Goal: Register for event/course

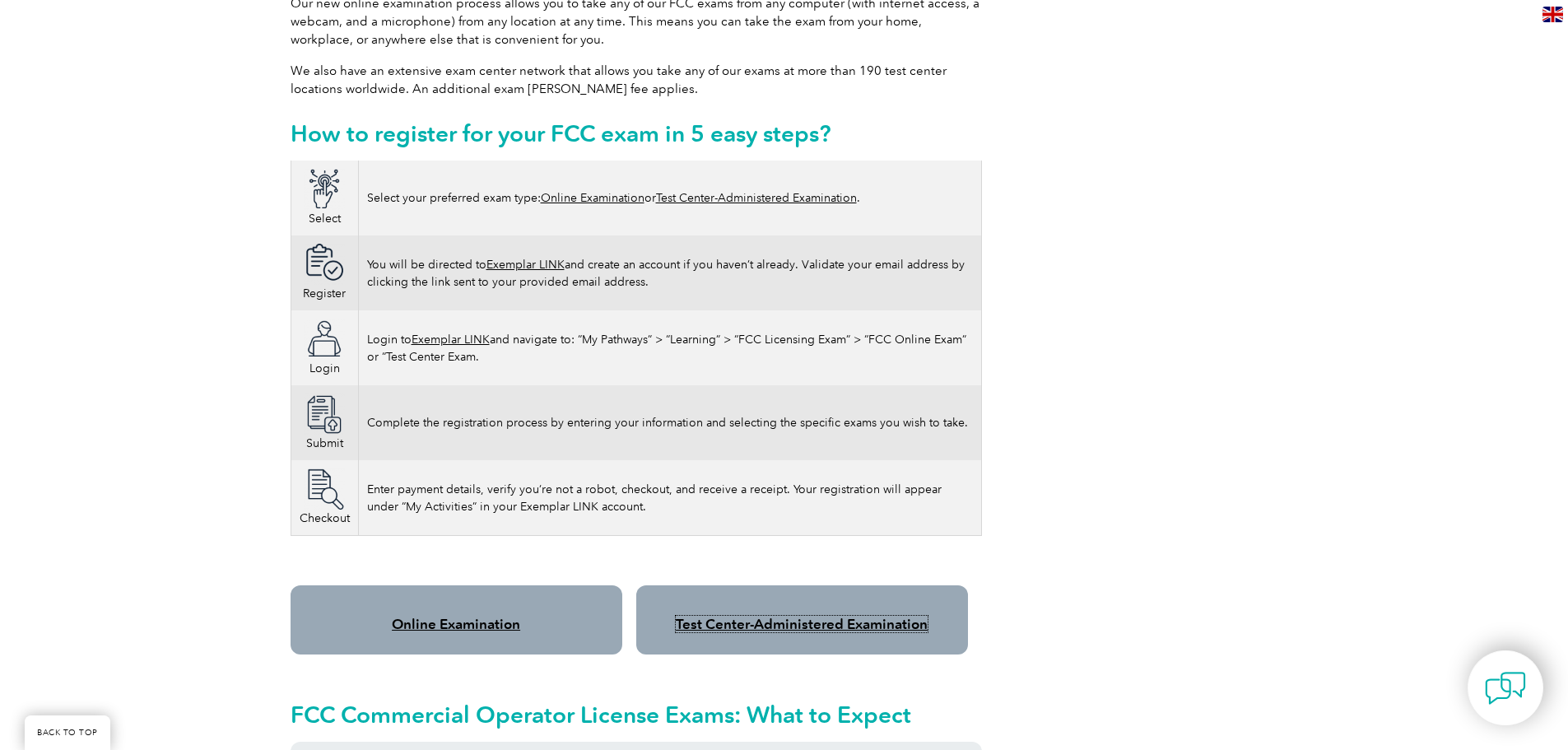
scroll to position [988, 0]
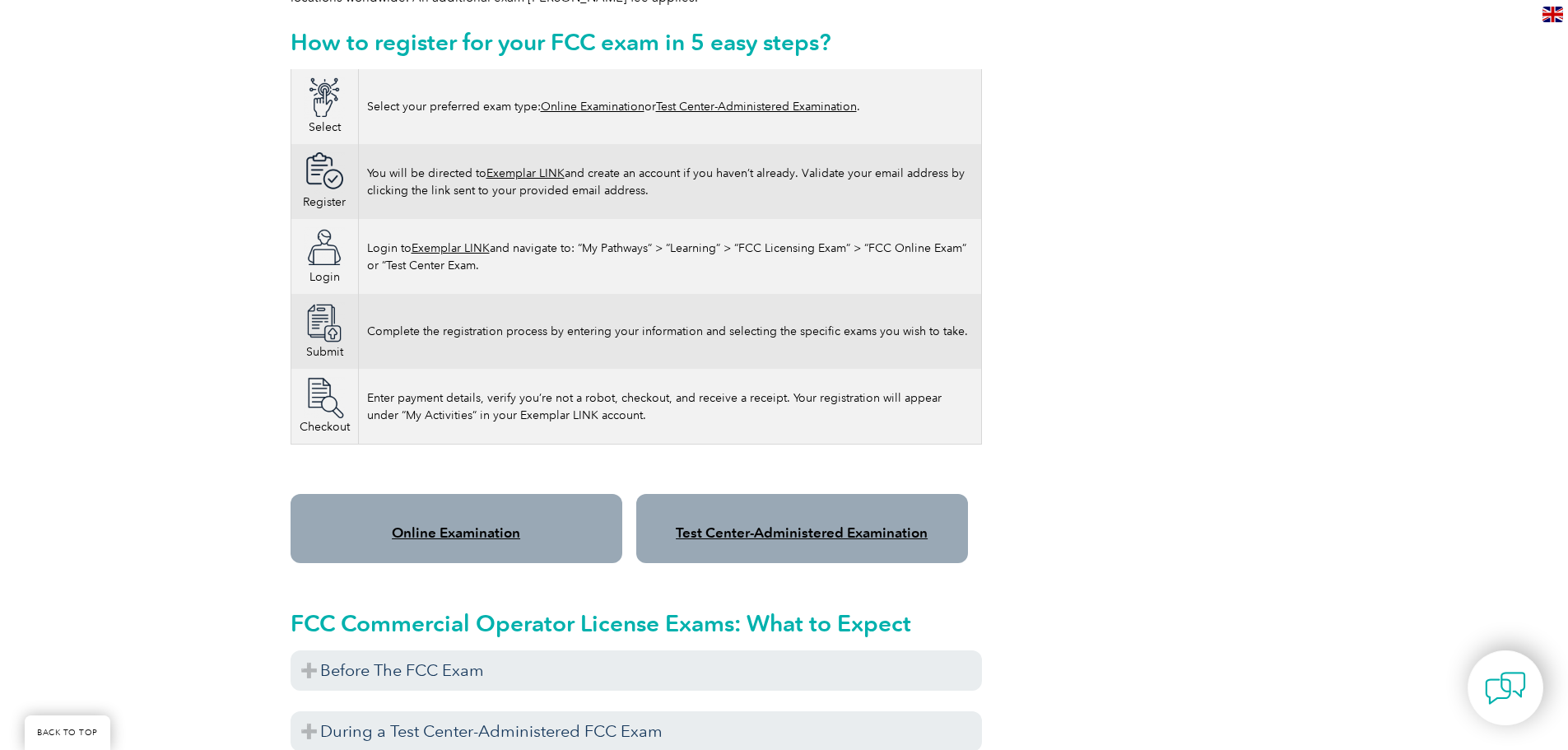
click at [776, 525] on link "Test Center-Administered Examination" at bounding box center [801, 533] width 251 height 16
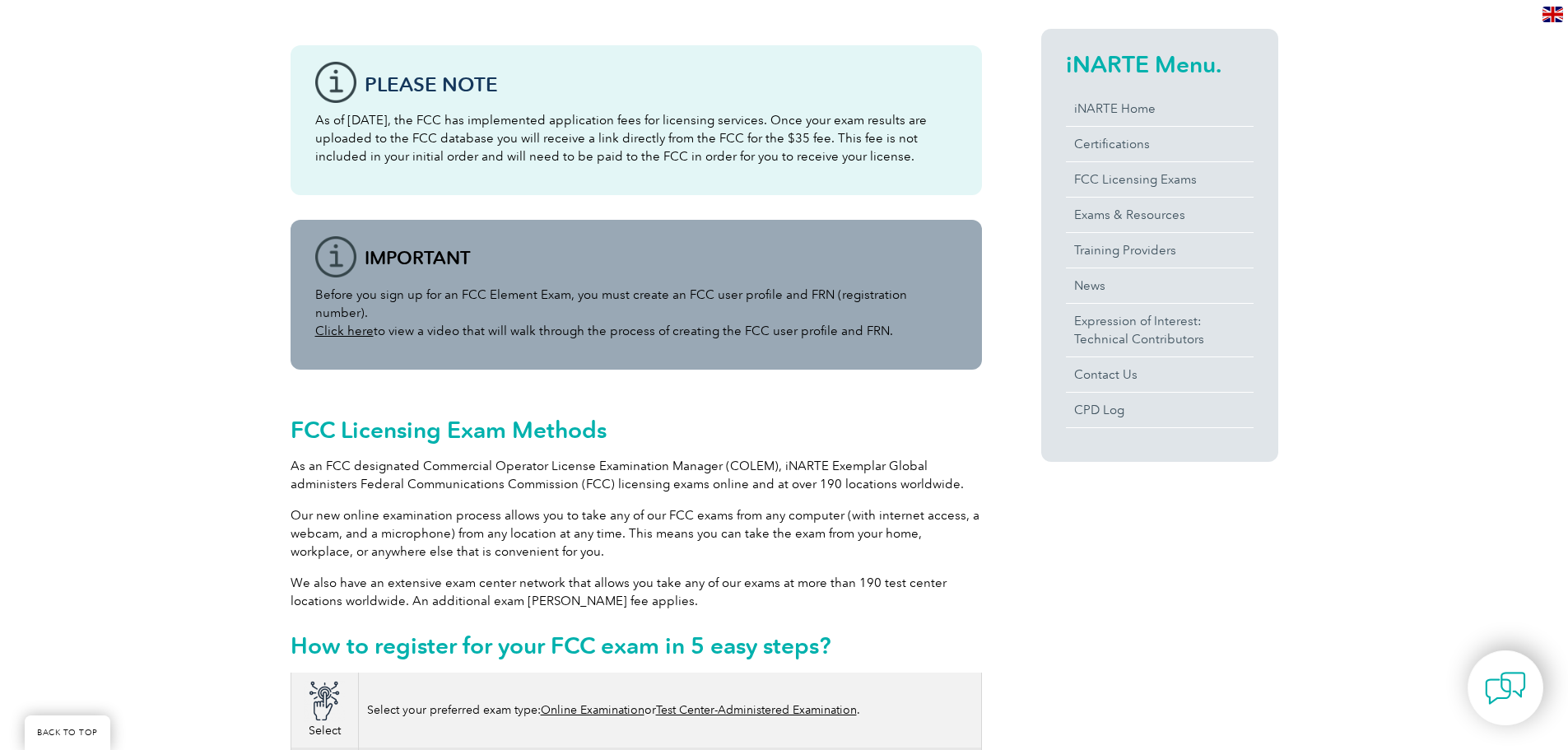
scroll to position [330, 0]
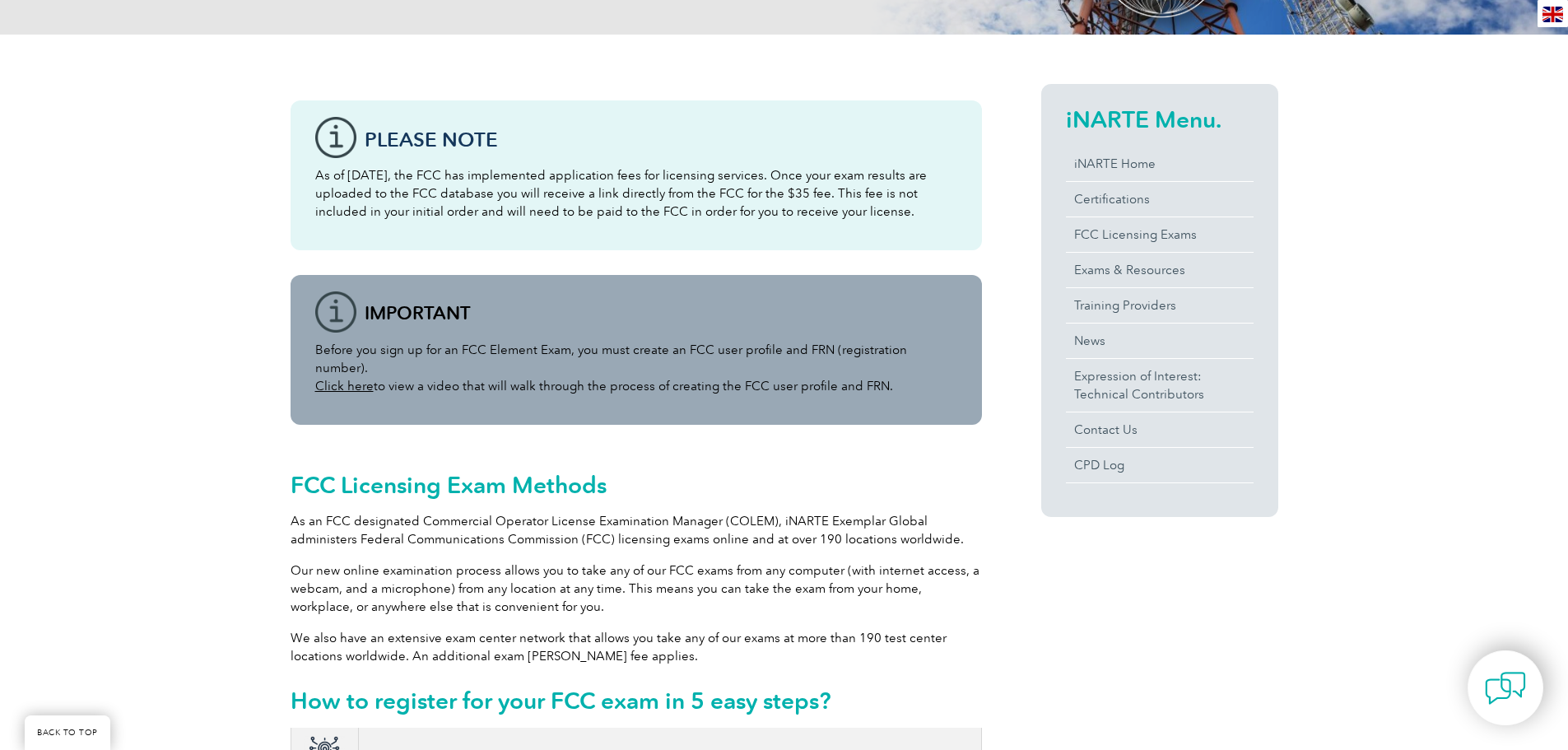
click at [345, 379] on link "Click here" at bounding box center [344, 386] width 58 height 14
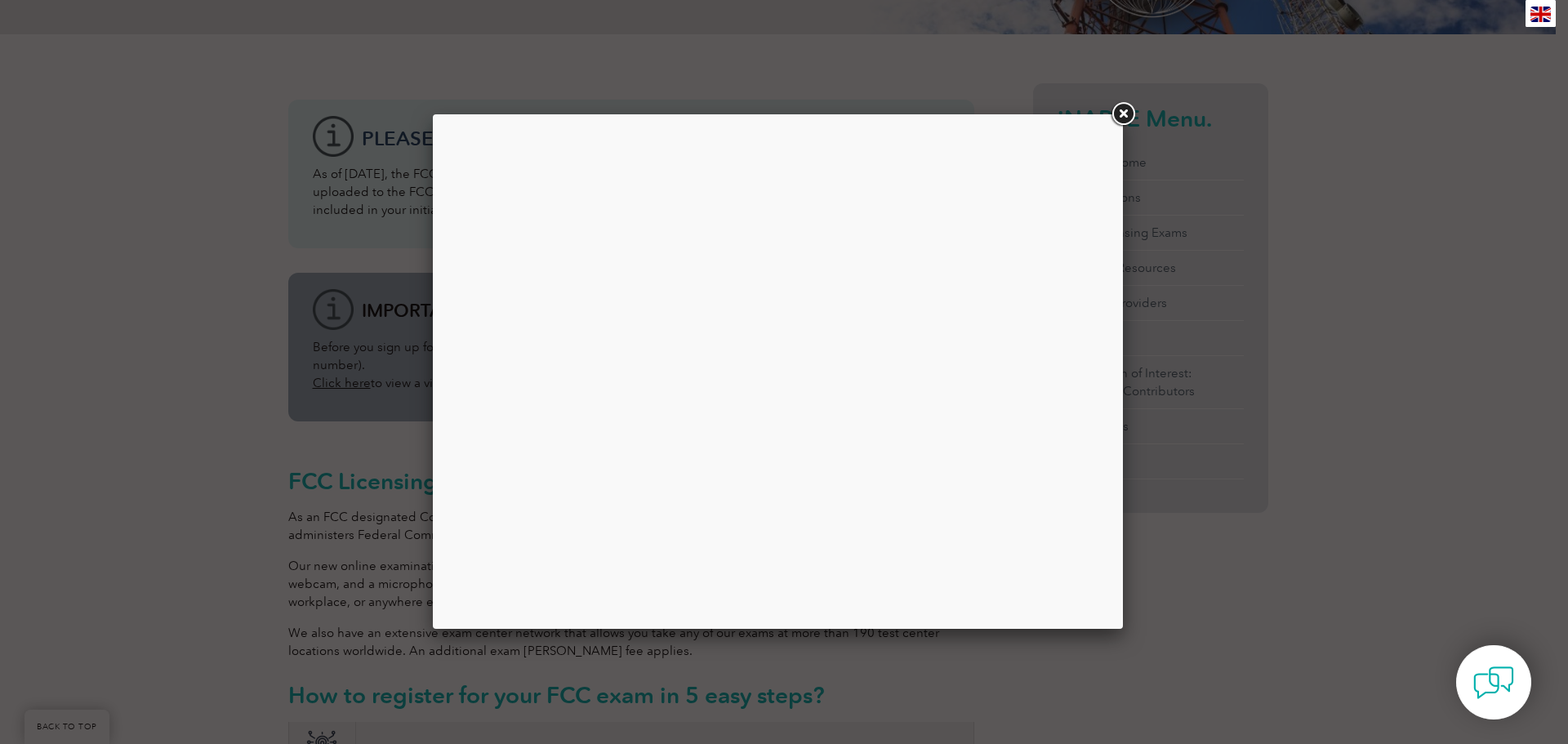
click at [1127, 116] on link at bounding box center [1123, 114] width 29 height 29
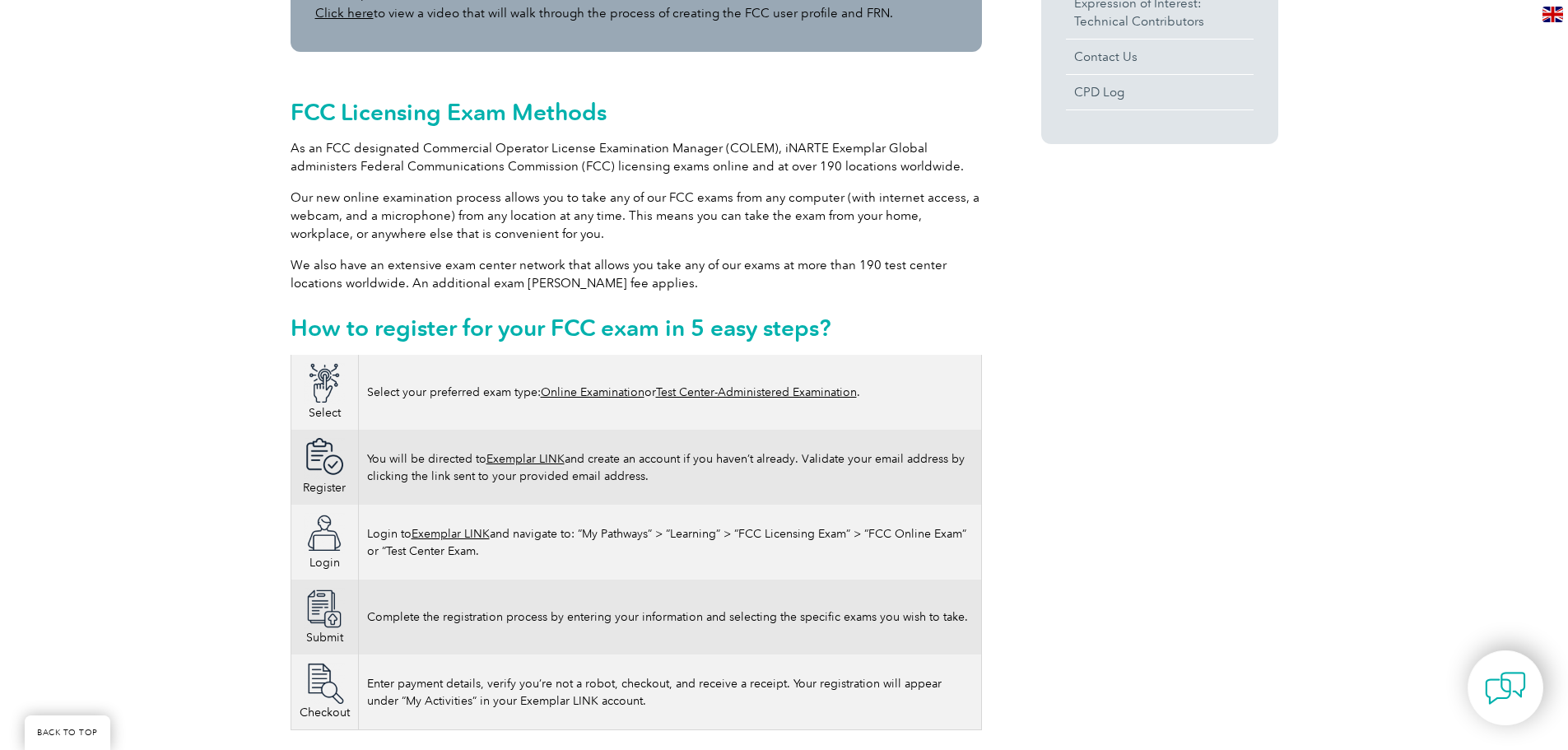
scroll to position [741, 0]
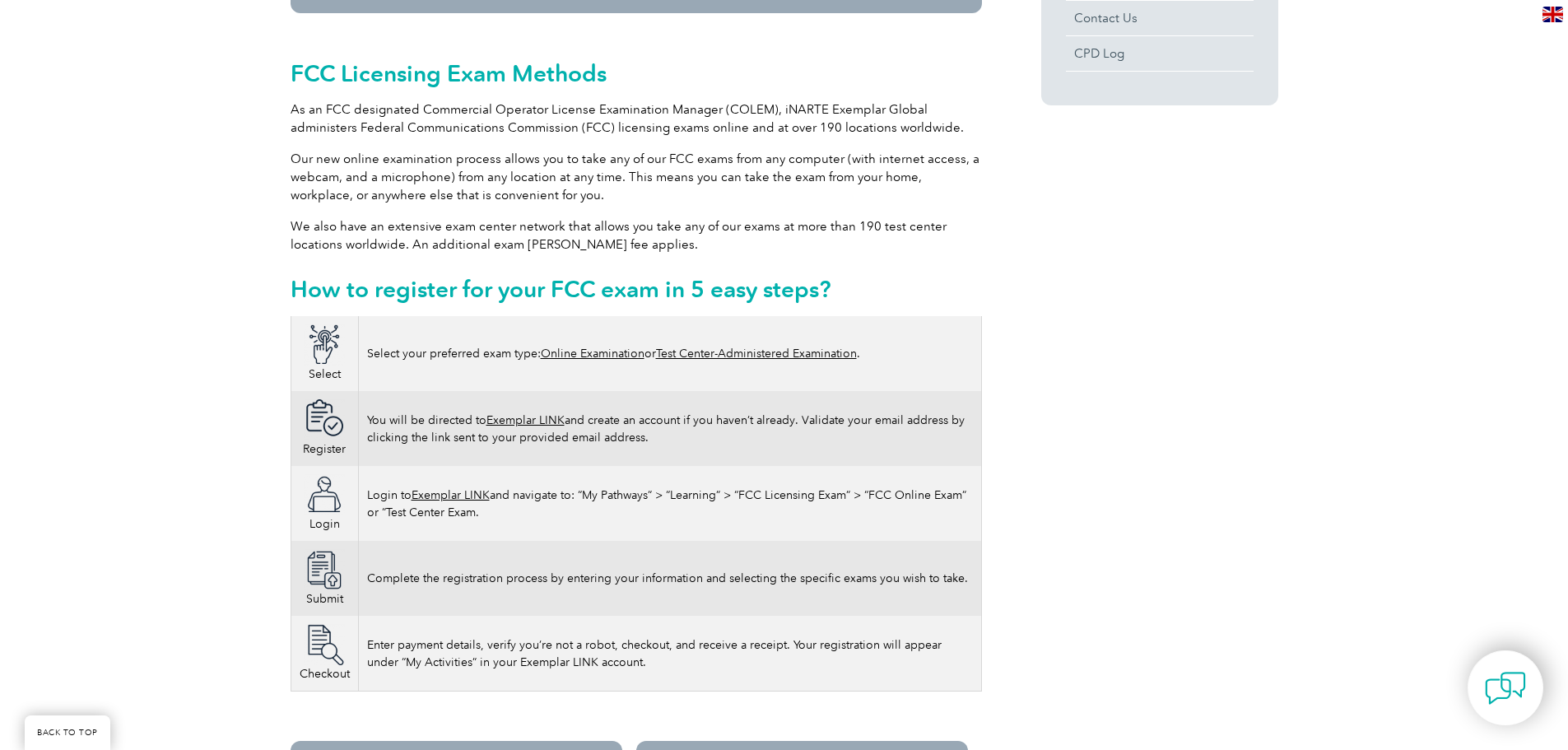
click at [692, 345] on td "Select your preferred exam type: Online Examination or Test Center-Administered…" at bounding box center [670, 353] width 623 height 75
click at [699, 347] on link "Test Center-Administered Examination" at bounding box center [756, 354] width 201 height 14
click at [612, 347] on link "Online Examination" at bounding box center [592, 354] width 103 height 14
